Goal: Information Seeking & Learning: Learn about a topic

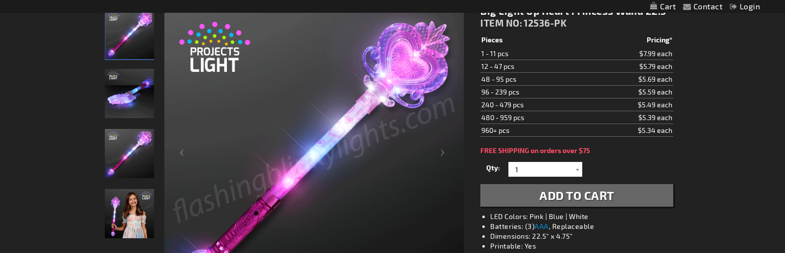
scroll to position [196, 0]
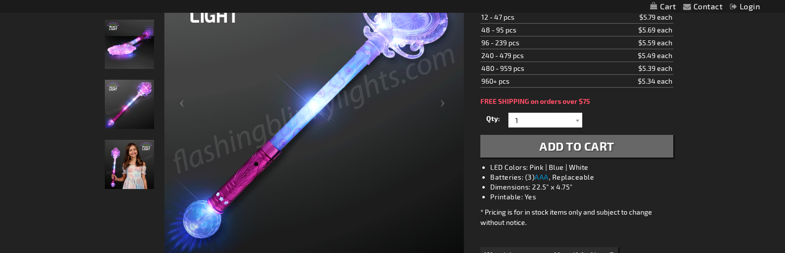
click at [122, 172] on img at bounding box center [129, 164] width 49 height 49
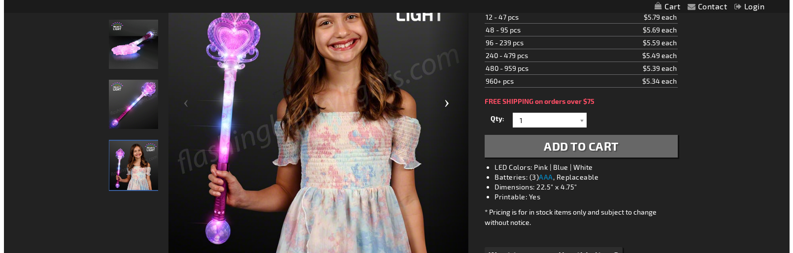
scroll to position [197, 0]
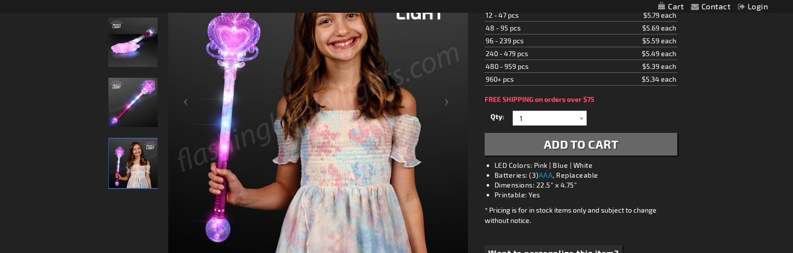
click at [82, 141] on div "Close dialog Get 10% Off Subscribe and save today Unlock Offer Submit" at bounding box center [396, 126] width 793 height 253
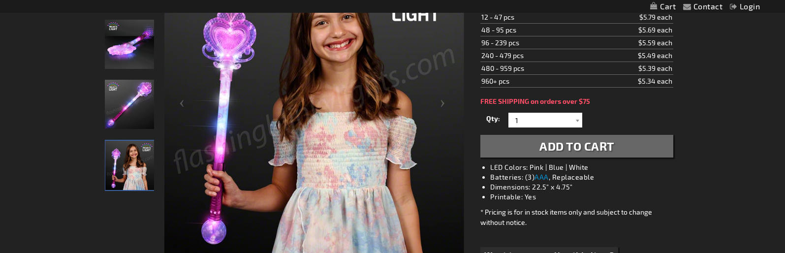
scroll to position [98, 0]
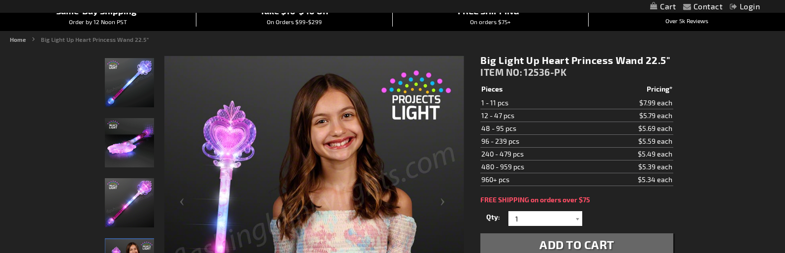
click at [132, 82] on img at bounding box center [129, 82] width 49 height 49
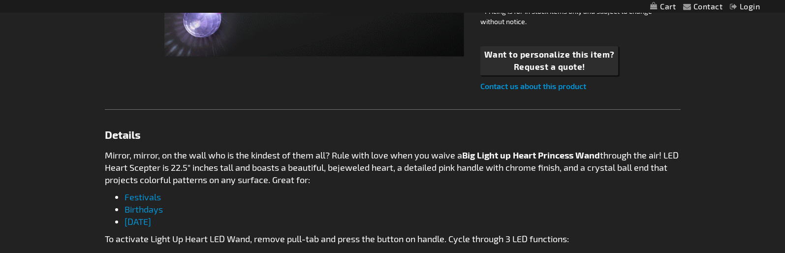
scroll to position [443, 0]
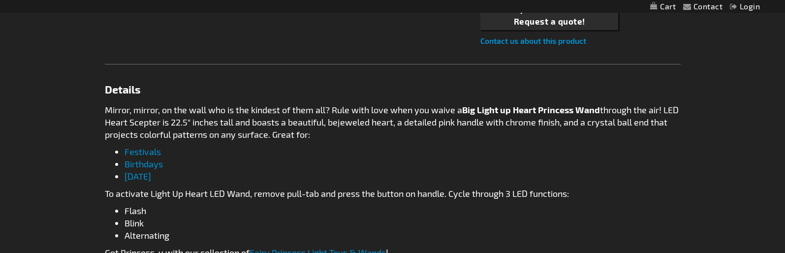
click at [146, 162] on link "Birthdays" at bounding box center [144, 164] width 38 height 11
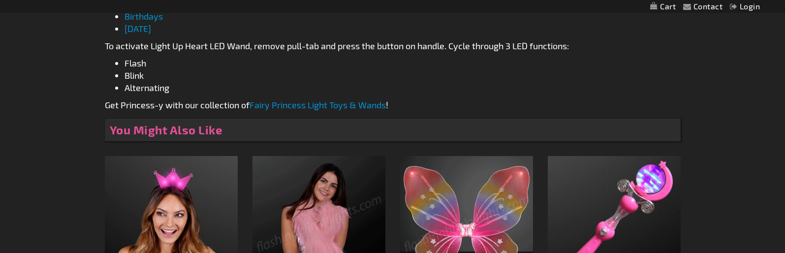
scroll to position [652, 0]
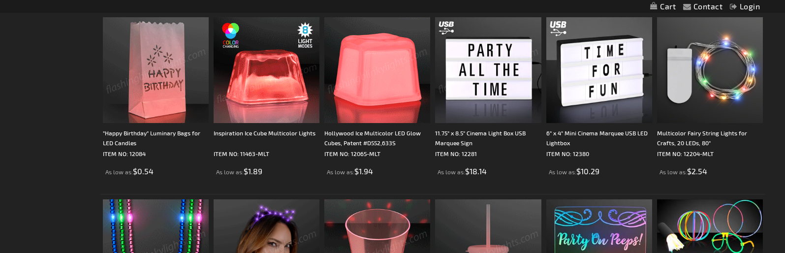
scroll to position [1378, 0]
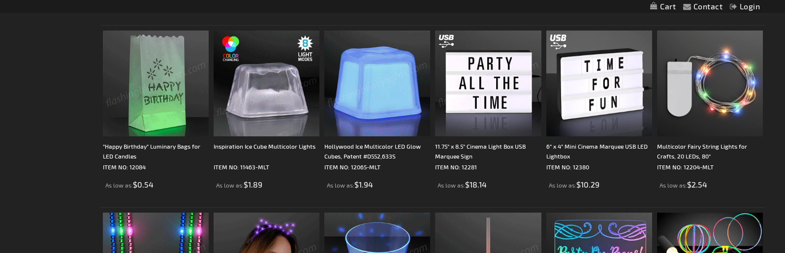
click at [163, 116] on img at bounding box center [156, 84] width 106 height 106
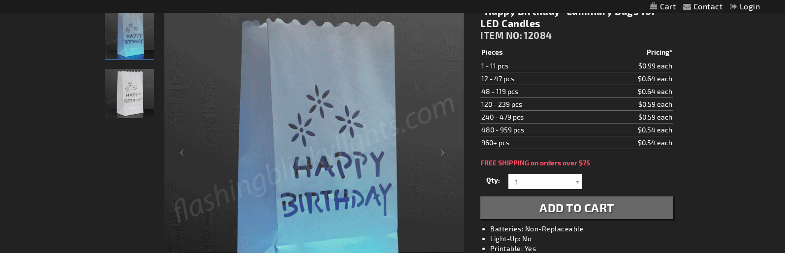
scroll to position [196, 0]
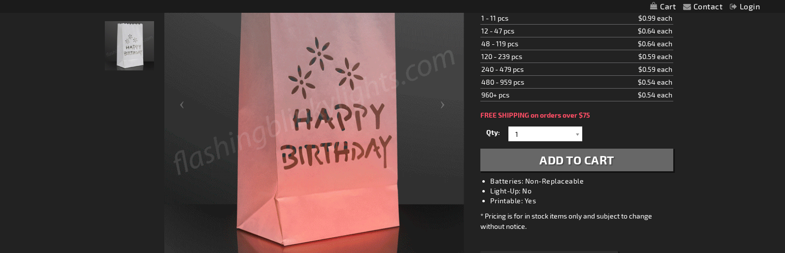
click at [337, 189] on img at bounding box center [314, 109] width 300 height 300
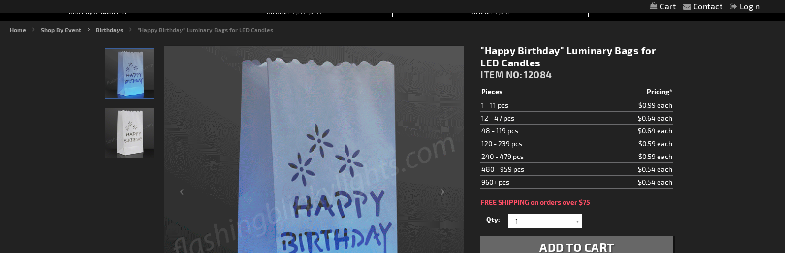
scroll to position [49, 0]
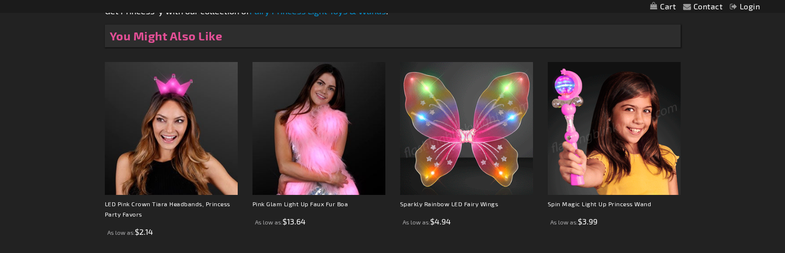
scroll to position [702, 0]
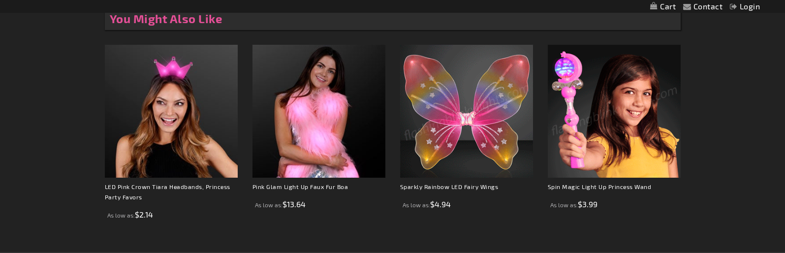
click at [572, 120] on img at bounding box center [614, 111] width 133 height 133
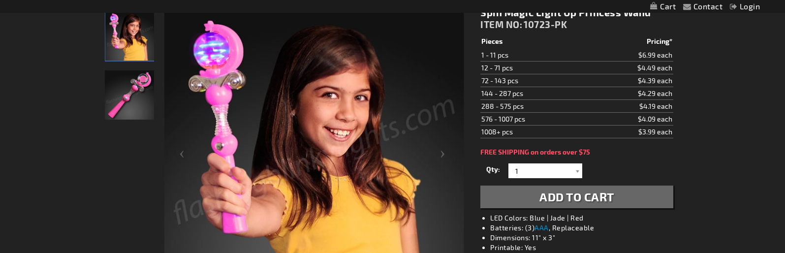
scroll to position [196, 0]
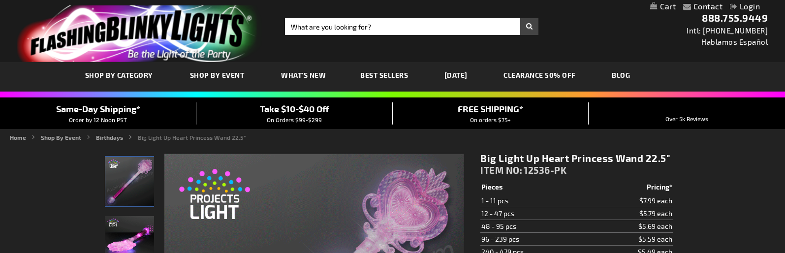
click at [465, 72] on link "[DATE]" at bounding box center [456, 75] width 38 height 33
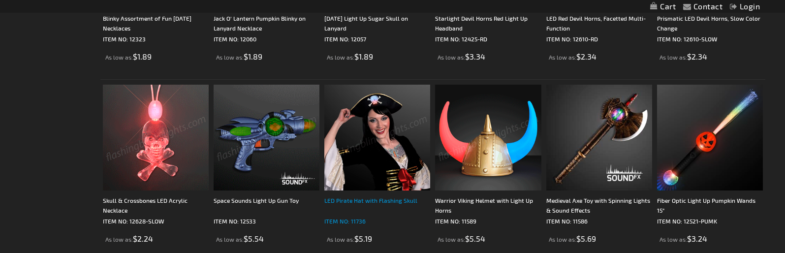
scroll to position [1969, 0]
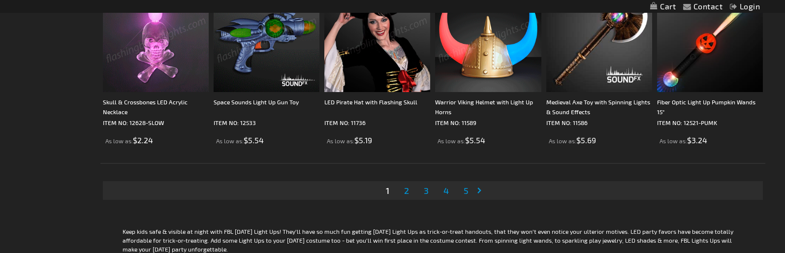
click at [480, 191] on link "Page Next" at bounding box center [482, 190] width 10 height 15
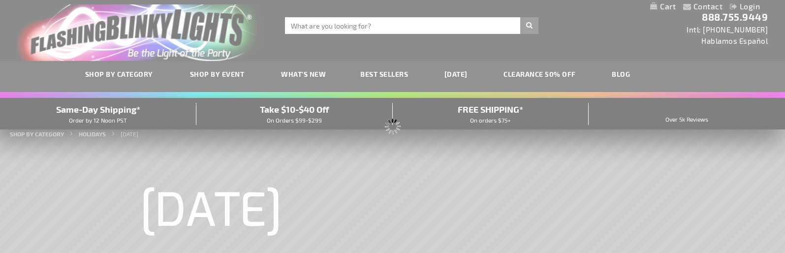
scroll to position [0, 0]
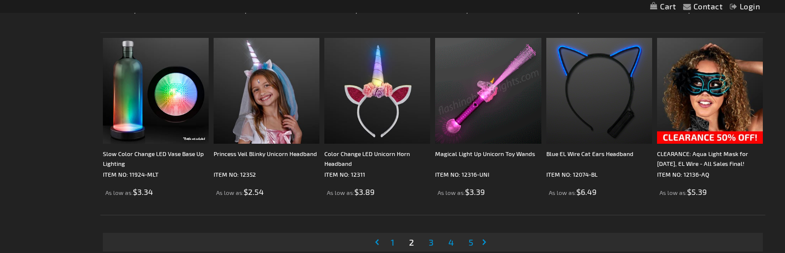
scroll to position [1921, 0]
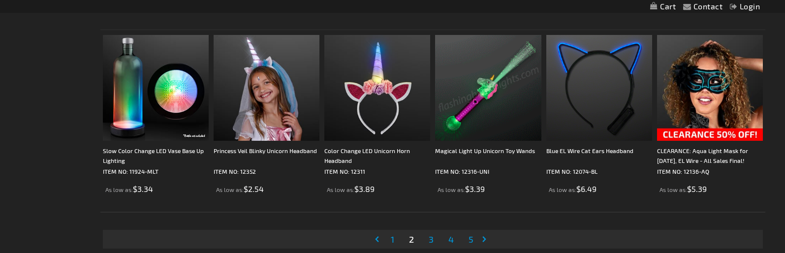
click at [487, 232] on link "Page Next" at bounding box center [487, 239] width 10 height 15
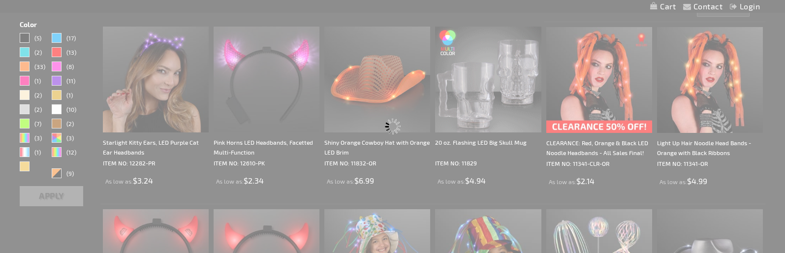
scroll to position [295, 0]
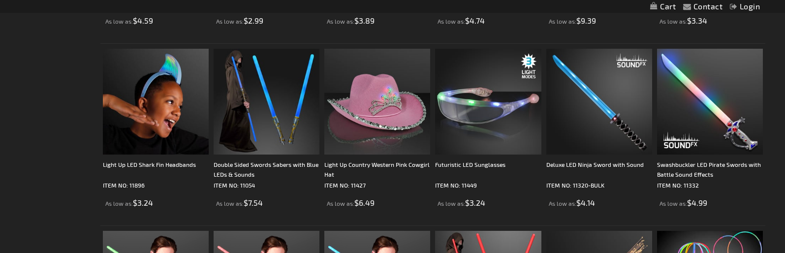
scroll to position [837, 0]
